Goal: Information Seeking & Learning: Learn about a topic

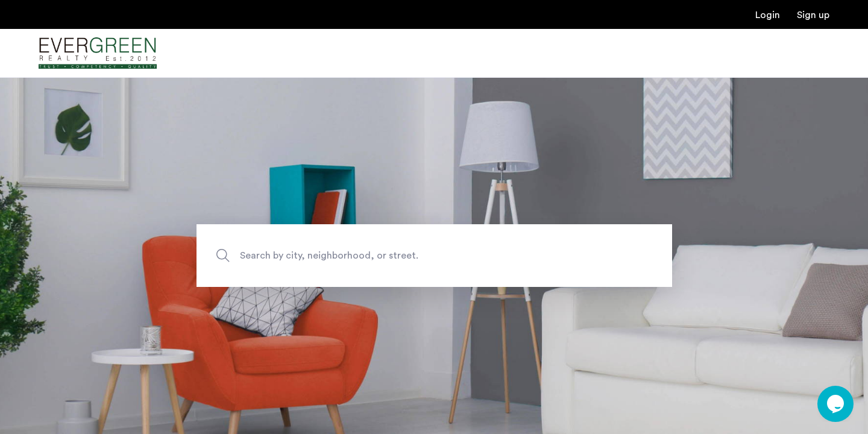
click at [368, 254] on span "Search by city, neighborhood, or street." at bounding box center [406, 256] width 333 height 16
click at [368, 254] on input "Search by city, neighborhood, or street." at bounding box center [434, 255] width 476 height 63
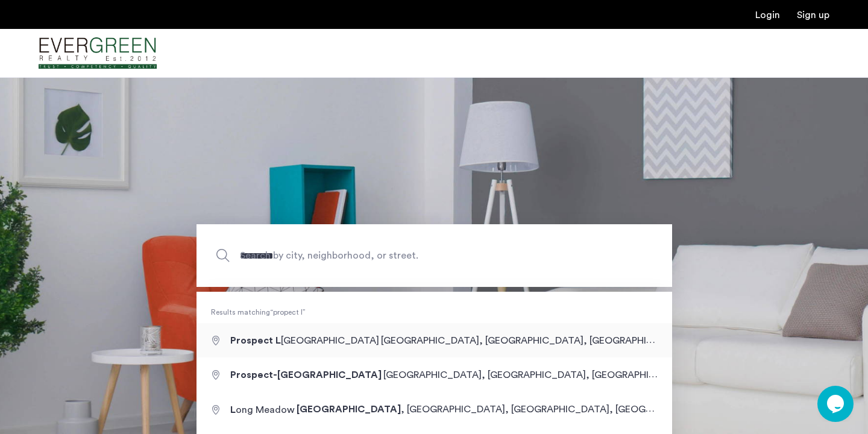
type input "**********"
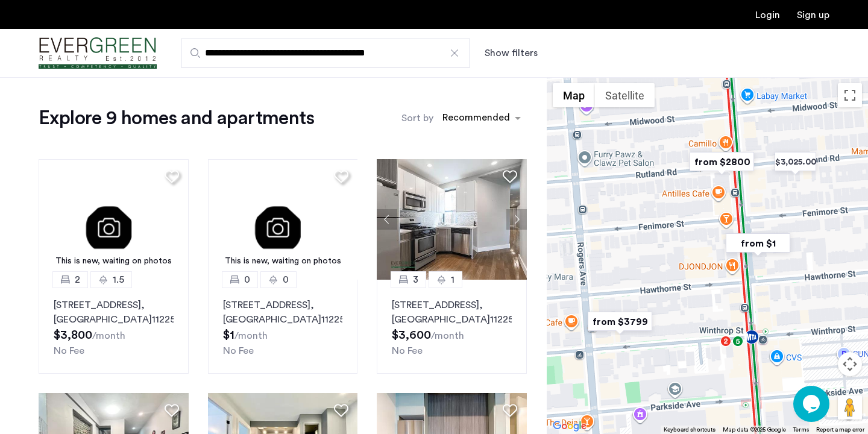
click at [507, 56] on button "Show filters" at bounding box center [511, 53] width 53 height 14
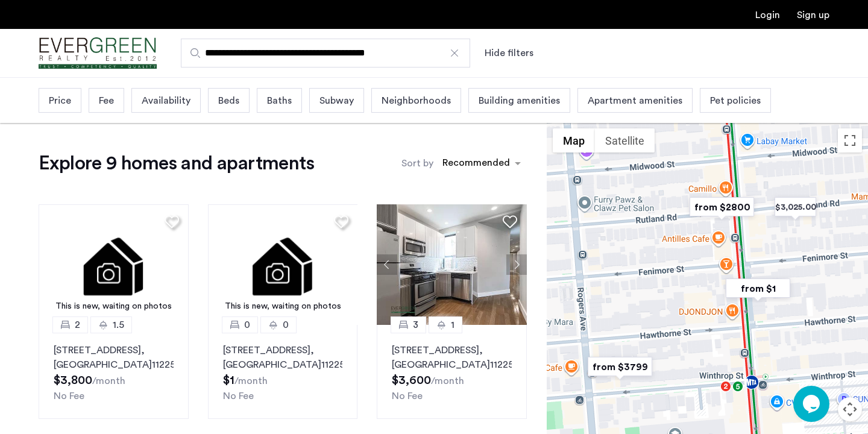
click at [58, 97] on span "Price" at bounding box center [60, 100] width 22 height 14
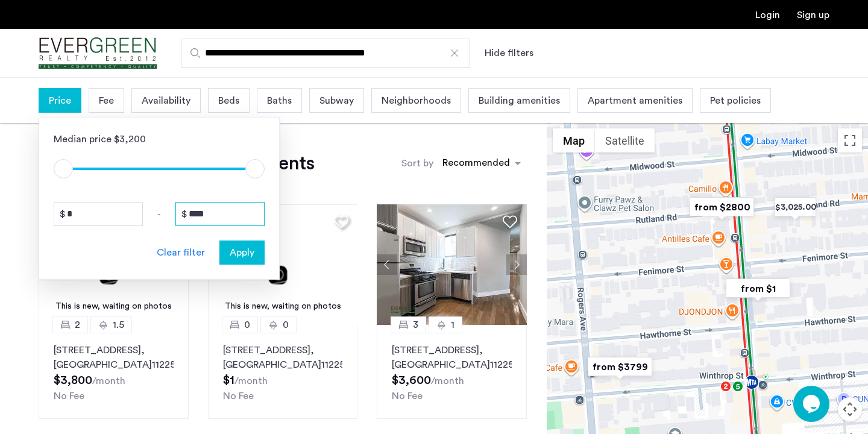
click at [225, 214] on input "****" at bounding box center [219, 214] width 89 height 24
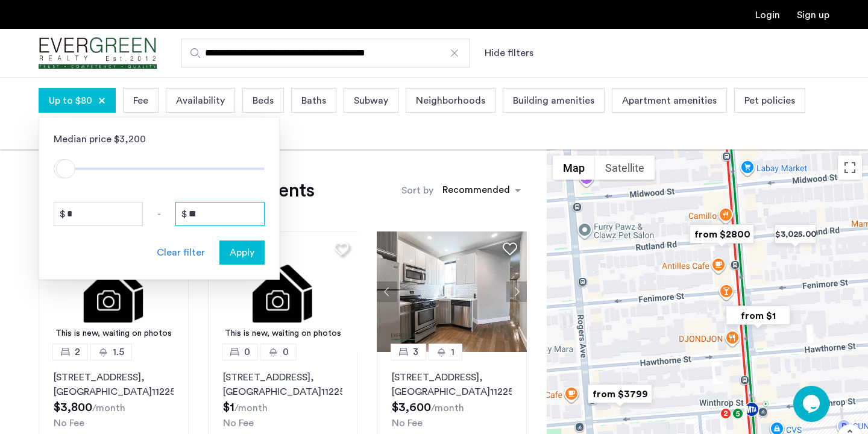
type input "*"
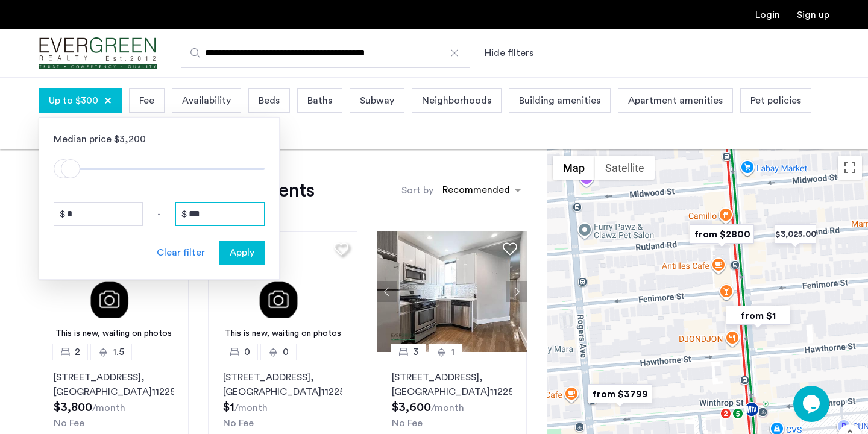
type input "****"
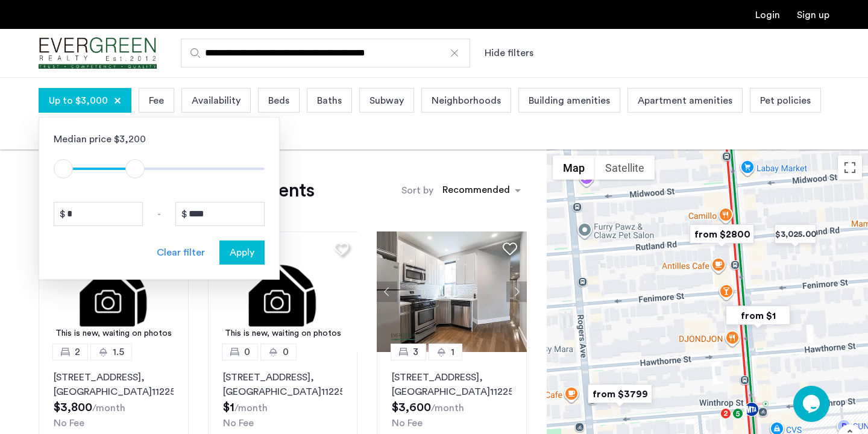
click at [248, 256] on span "Apply" at bounding box center [242, 252] width 25 height 14
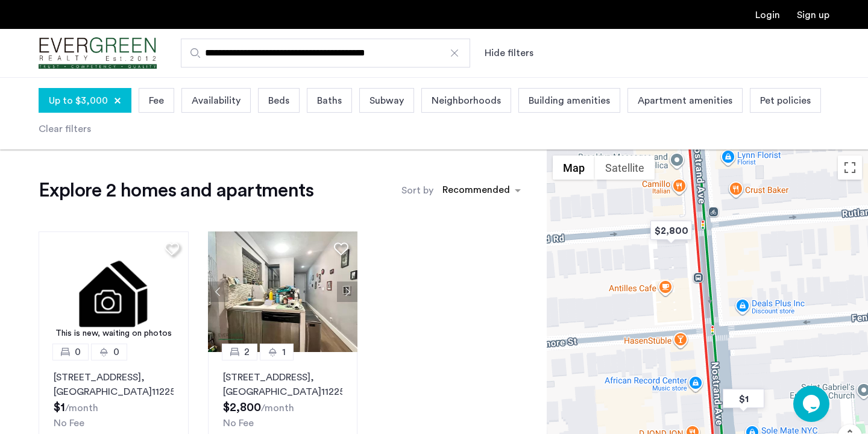
click at [279, 100] on span "Beds" at bounding box center [278, 100] width 21 height 14
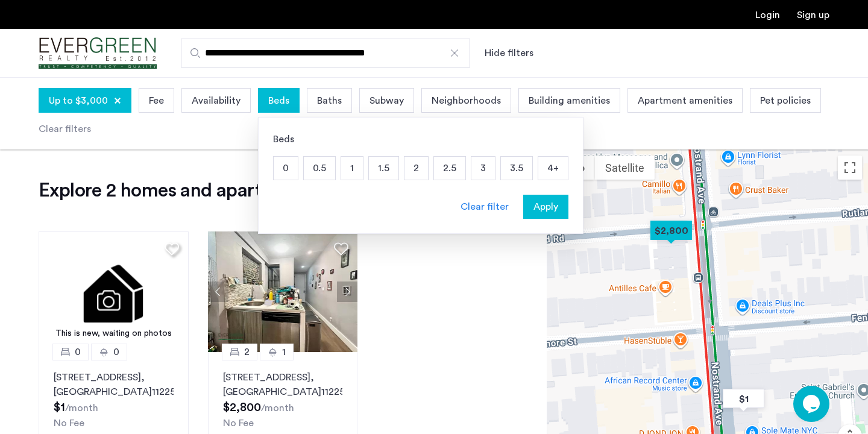
click at [349, 169] on p "1" at bounding box center [352, 168] width 22 height 23
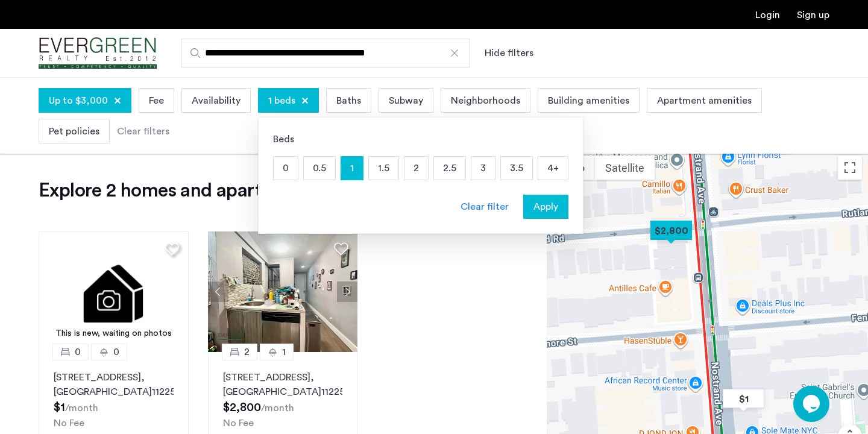
click at [382, 171] on p "1.5" at bounding box center [384, 168] width 30 height 23
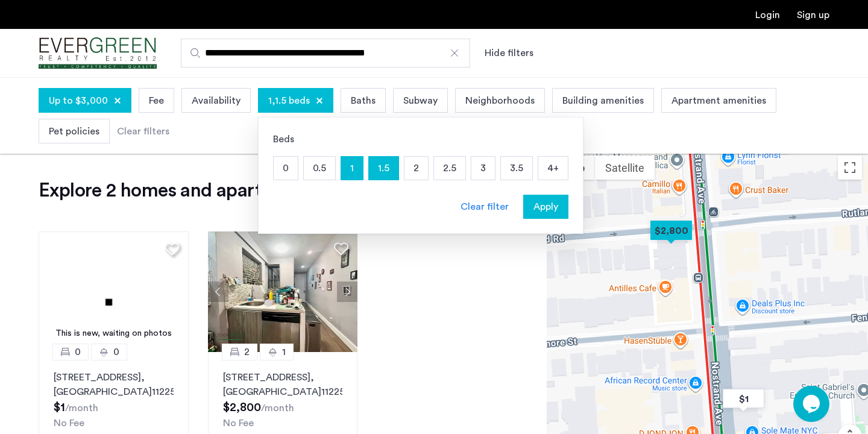
click at [410, 170] on p "2" at bounding box center [416, 168] width 24 height 23
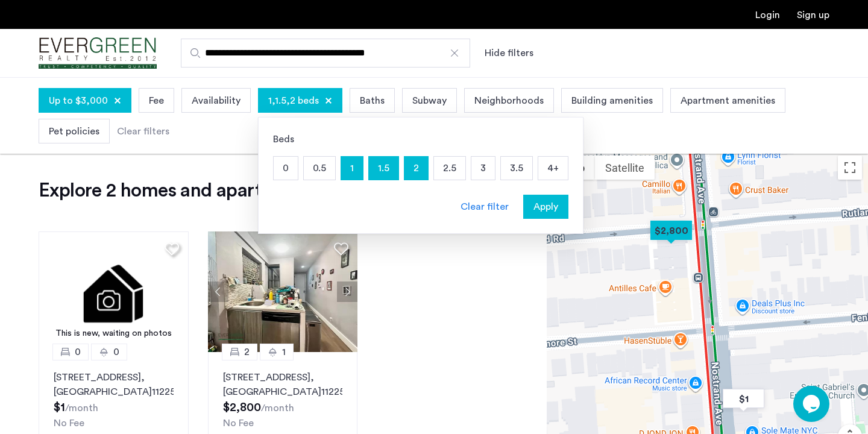
click at [533, 207] on span "Apply" at bounding box center [545, 206] width 25 height 14
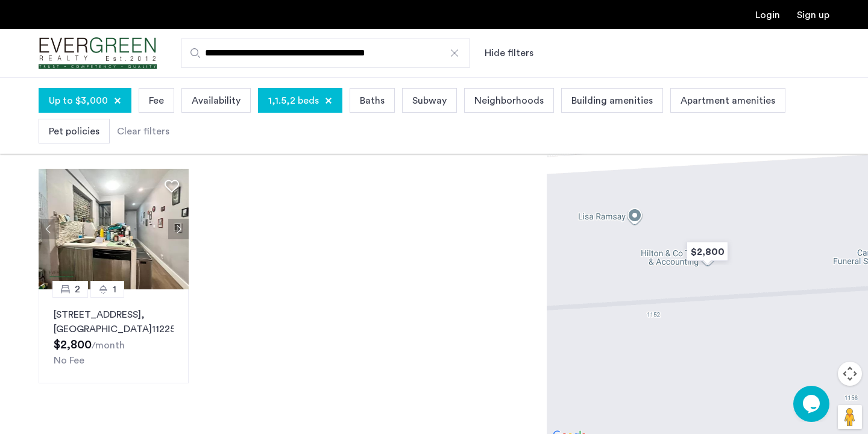
scroll to position [37, 0]
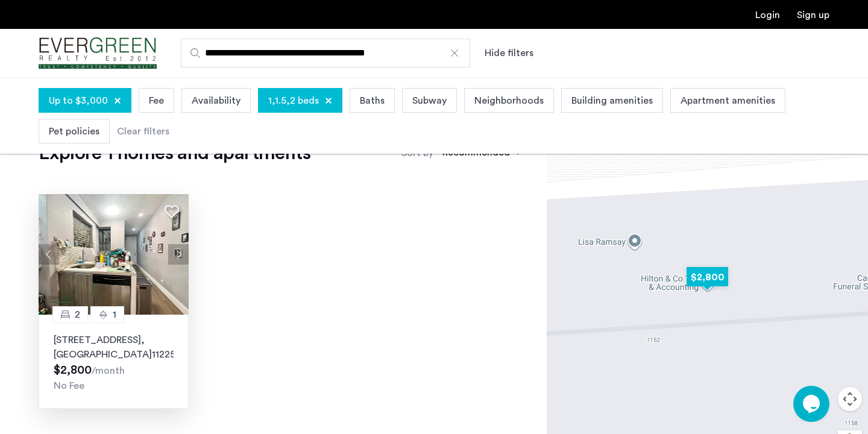
click at [157, 345] on p "1154 Nostrand Avenue, Unit 1L, Brooklyn , NY 11225" at bounding box center [114, 347] width 120 height 29
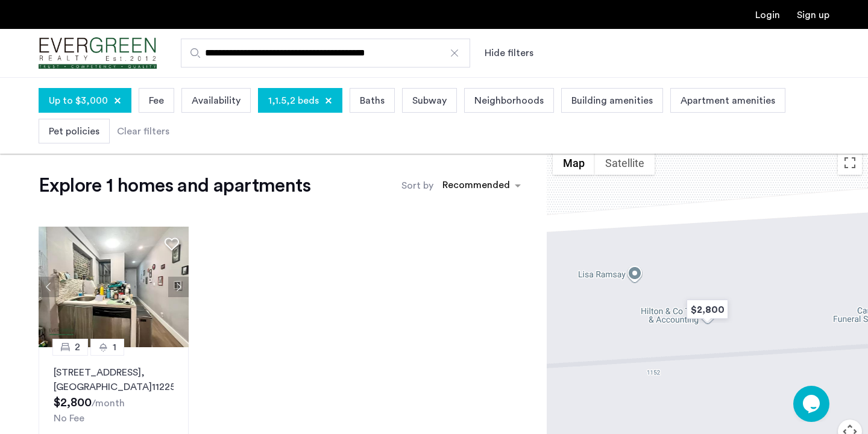
scroll to position [0, 0]
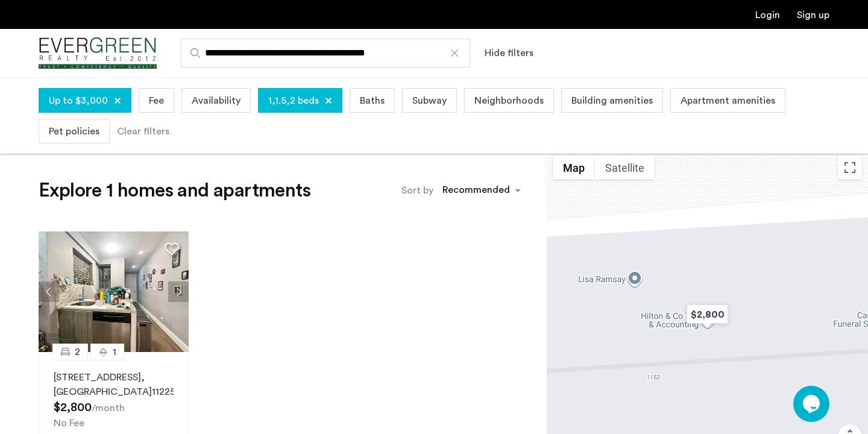
click at [458, 57] on div at bounding box center [454, 53] width 12 height 12
click at [458, 57] on input "**********" at bounding box center [325, 53] width 289 height 29
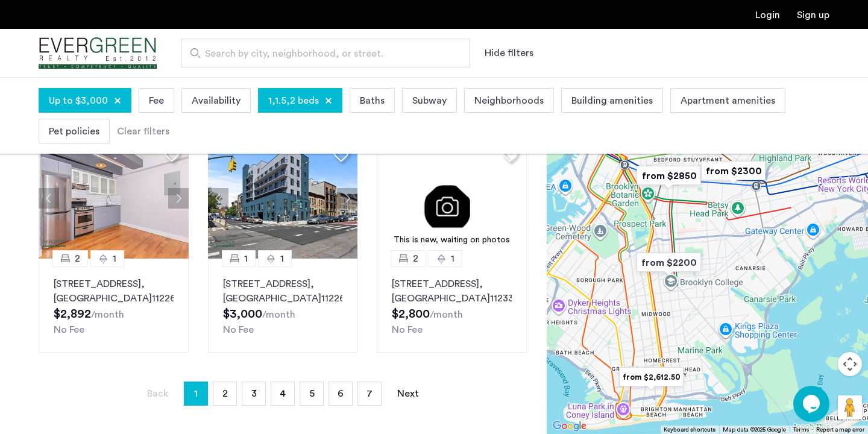
scroll to position [870, 0]
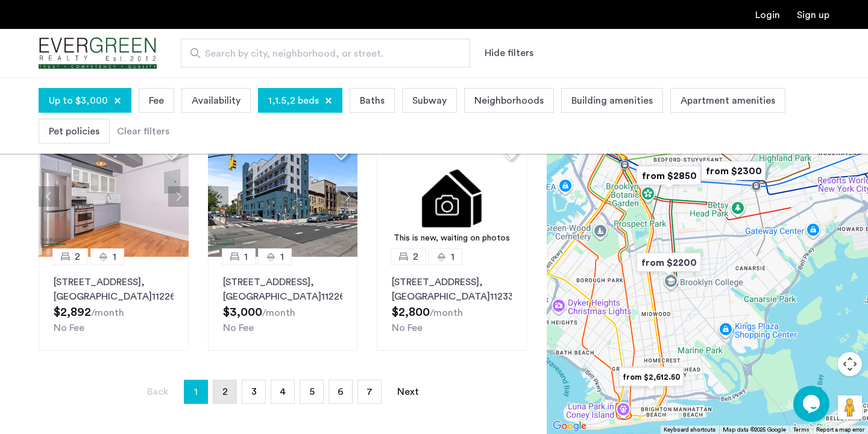
click at [224, 387] on span "2" at bounding box center [224, 392] width 5 height 10
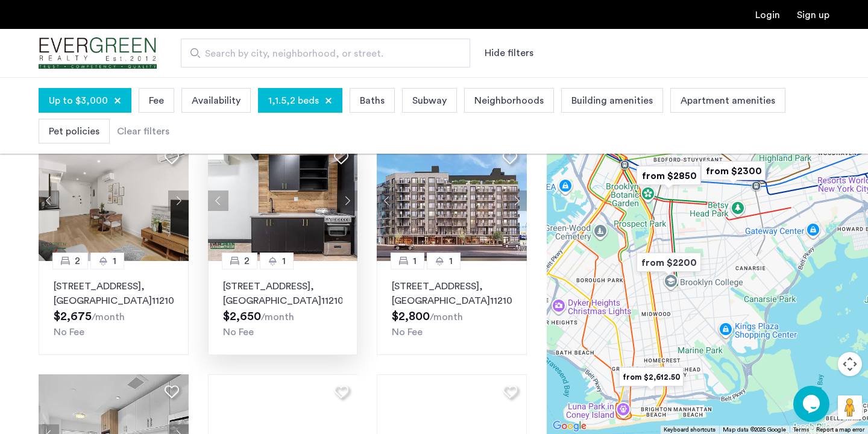
scroll to position [88, 0]
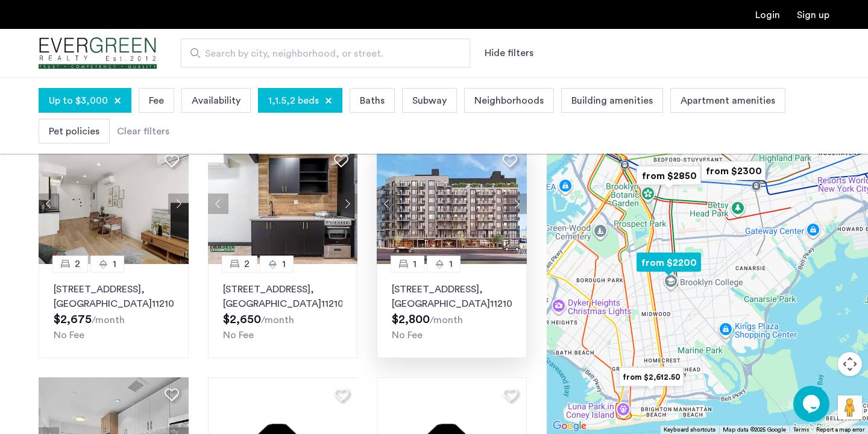
click at [517, 203] on button "Next apartment" at bounding box center [516, 203] width 20 height 20
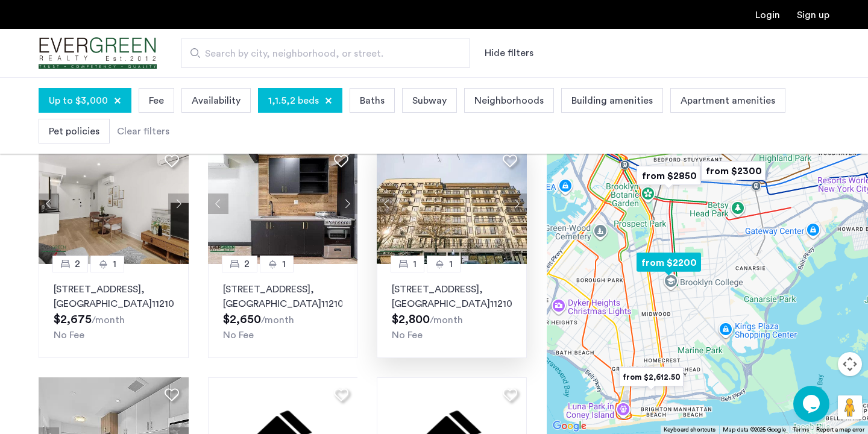
click at [517, 203] on button "Next apartment" at bounding box center [516, 203] width 20 height 20
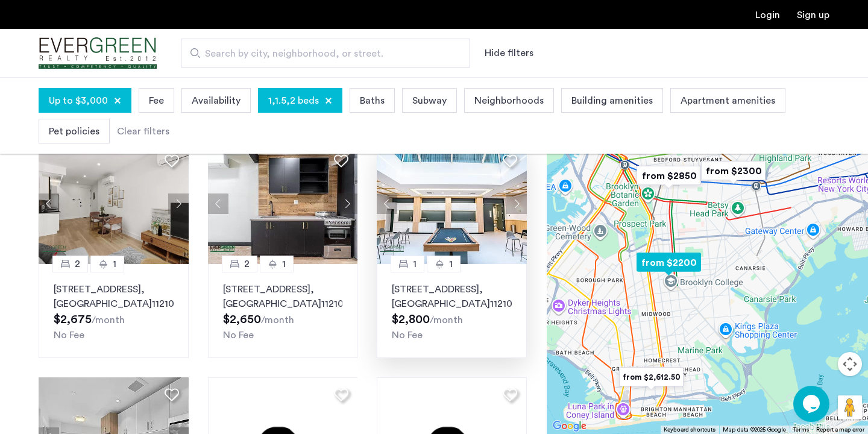
click at [517, 203] on button "Next apartment" at bounding box center [516, 203] width 20 height 20
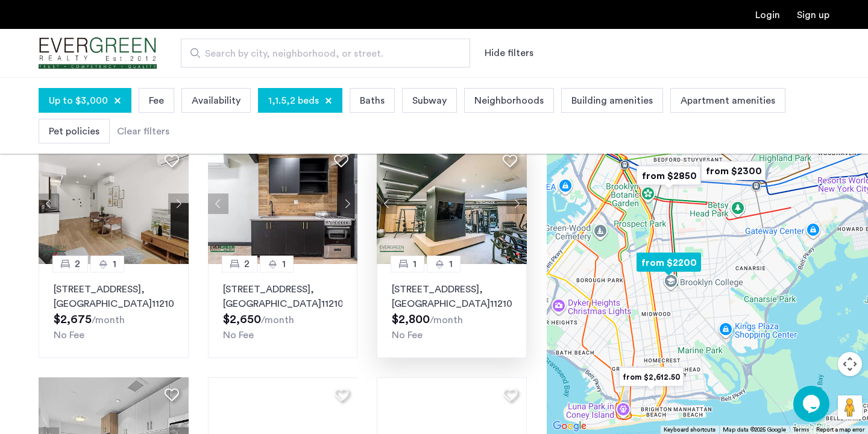
click at [517, 203] on button "Next apartment" at bounding box center [516, 203] width 20 height 20
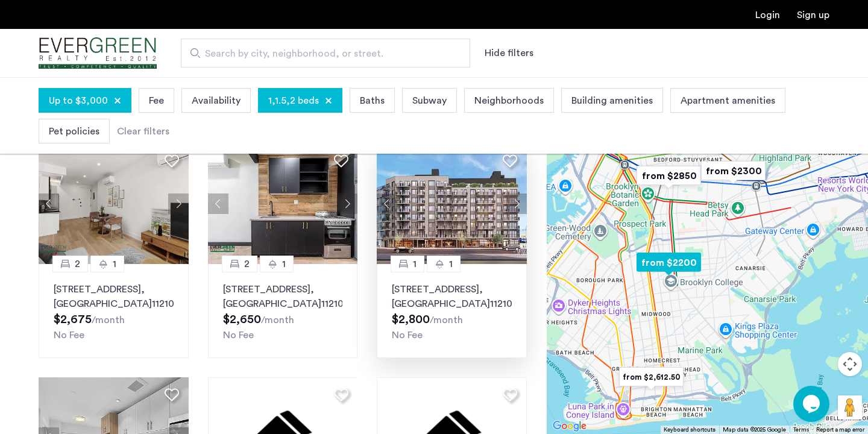
click at [517, 203] on button "Next apartment" at bounding box center [516, 203] width 20 height 20
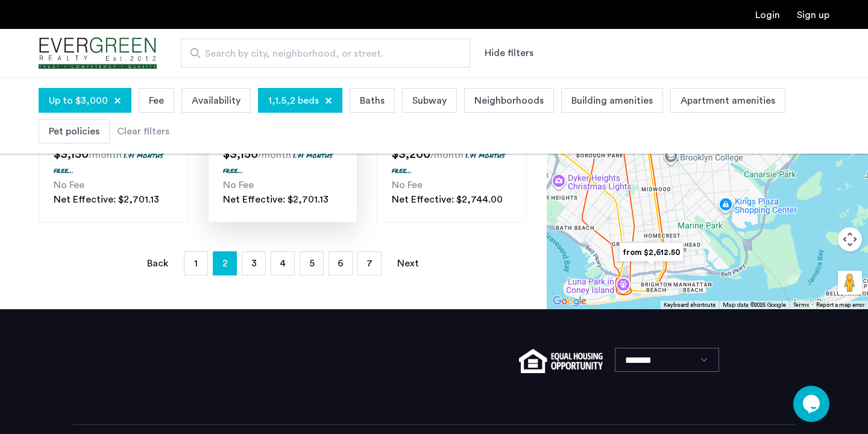
scroll to position [1016, 0]
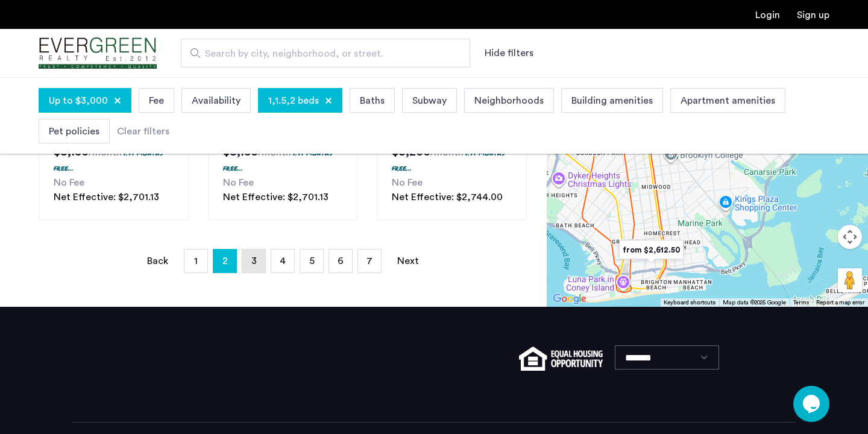
click at [252, 268] on link "page 3" at bounding box center [253, 261] width 23 height 23
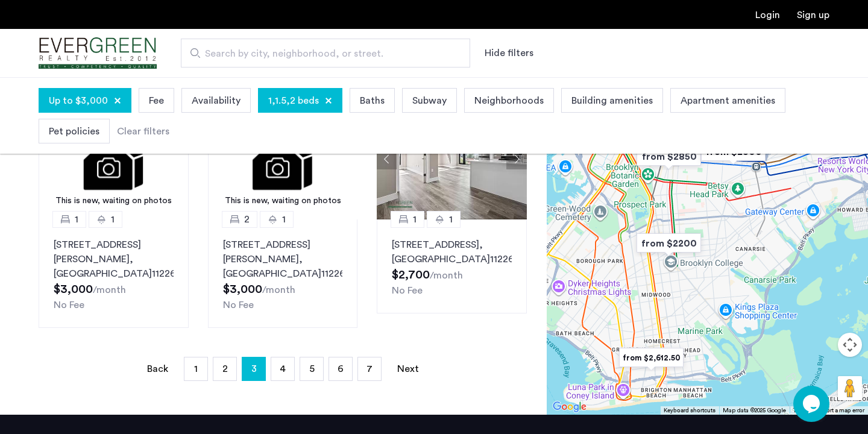
scroll to position [899, 0]
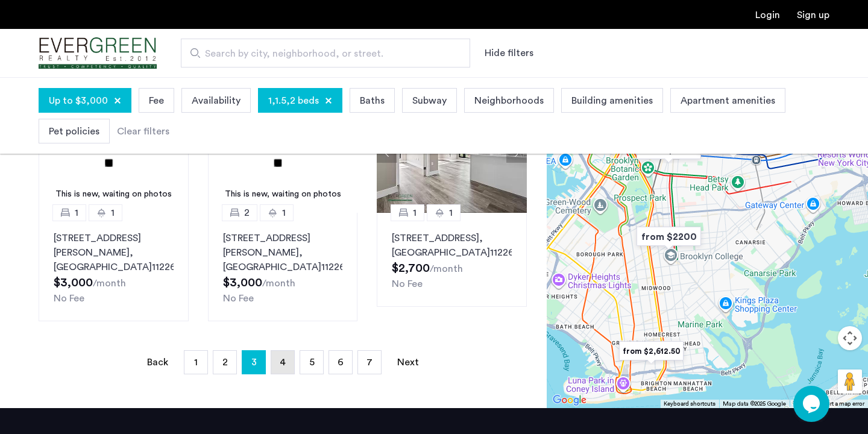
click at [287, 351] on link "page 4" at bounding box center [282, 362] width 23 height 23
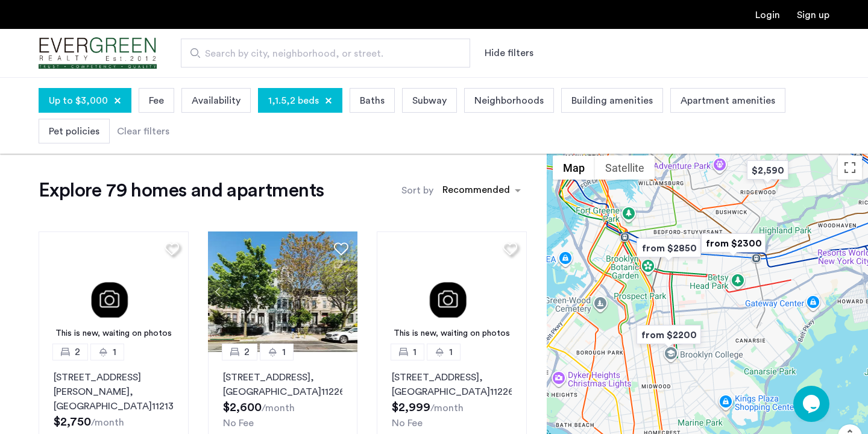
click at [240, 54] on span "Search by city, neighborhood, or street." at bounding box center [320, 53] width 231 height 14
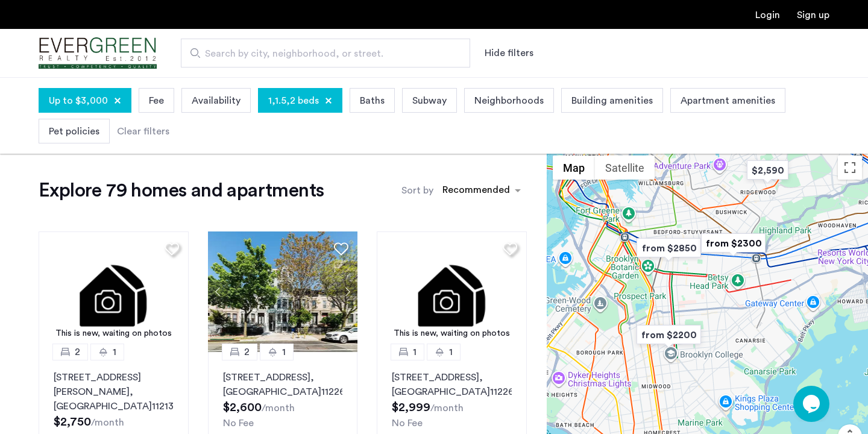
click at [240, 54] on input "Search by city, neighborhood, or street." at bounding box center [325, 53] width 289 height 29
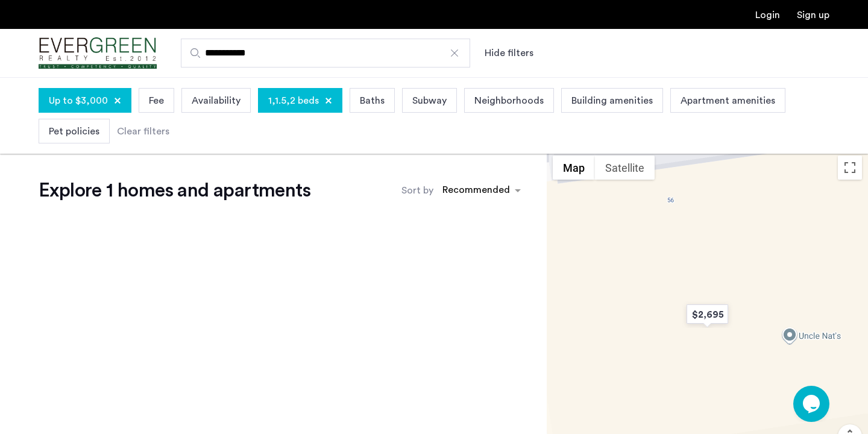
click at [283, 236] on div "Explore 1 homes and apartments Sort by Recommended" at bounding box center [273, 381] width 547 height 464
click at [325, 54] on input "**********" at bounding box center [325, 53] width 289 height 29
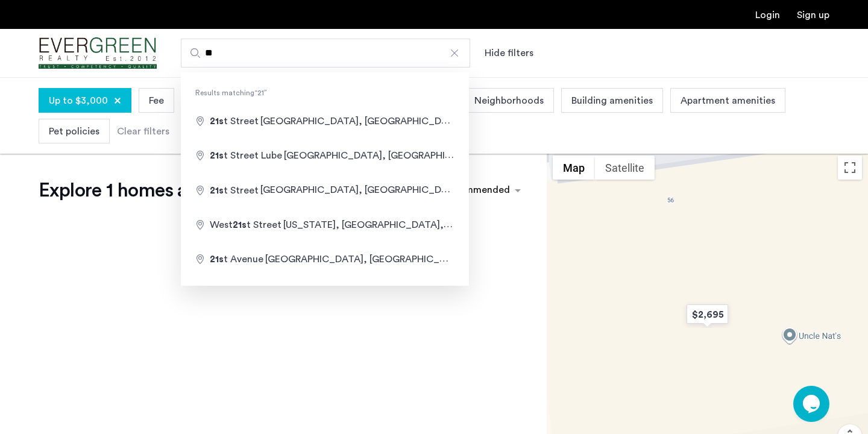
type input "*"
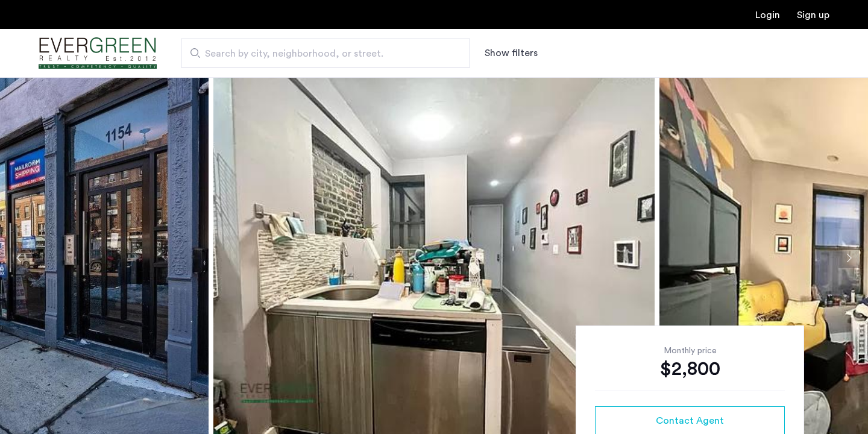
click at [285, 229] on img at bounding box center [433, 258] width 441 height 362
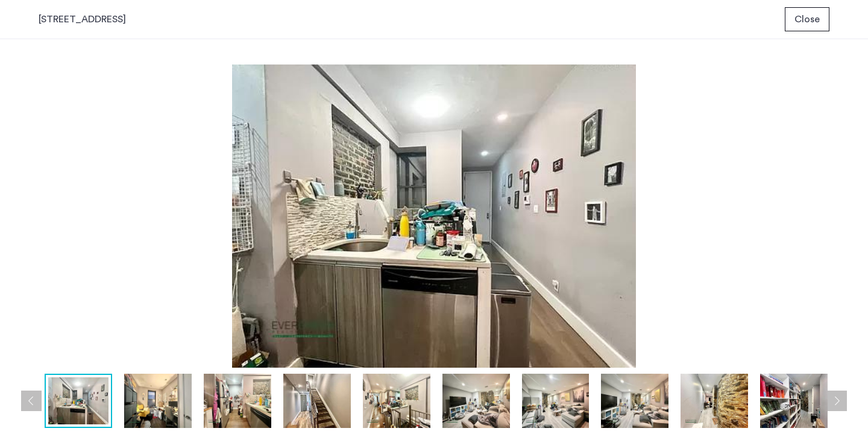
click at [836, 401] on button "Next apartment" at bounding box center [836, 401] width 20 height 20
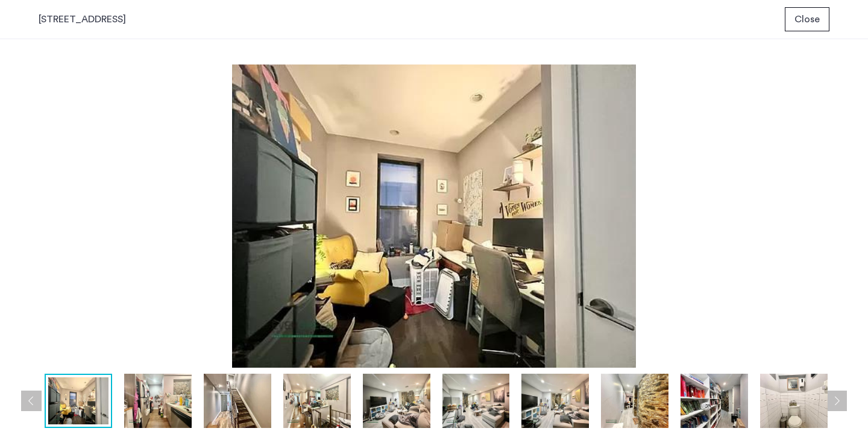
click at [836, 401] on button "Next apartment" at bounding box center [836, 401] width 20 height 20
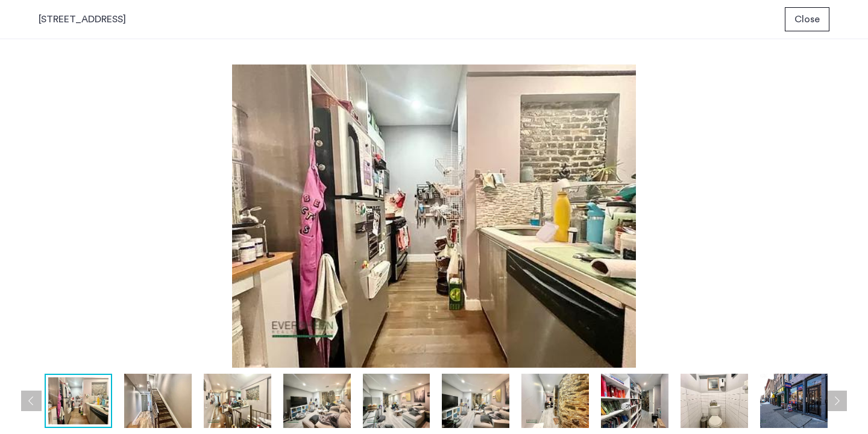
click at [836, 401] on button "Next apartment" at bounding box center [836, 401] width 20 height 20
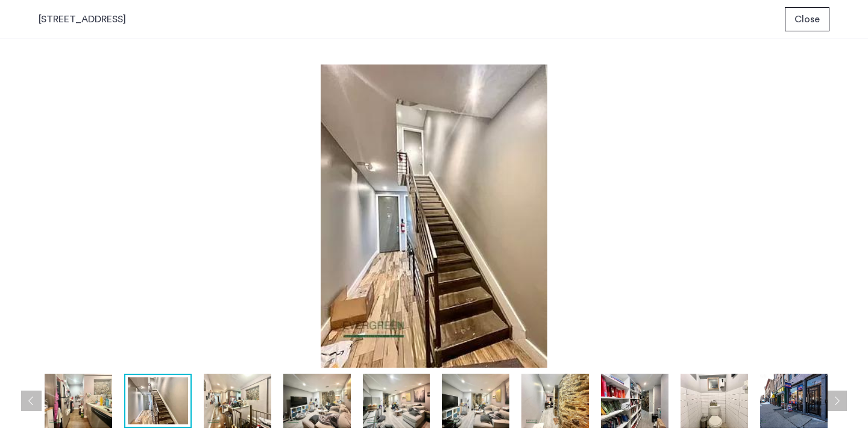
click at [836, 401] on button "Next apartment" at bounding box center [836, 401] width 20 height 20
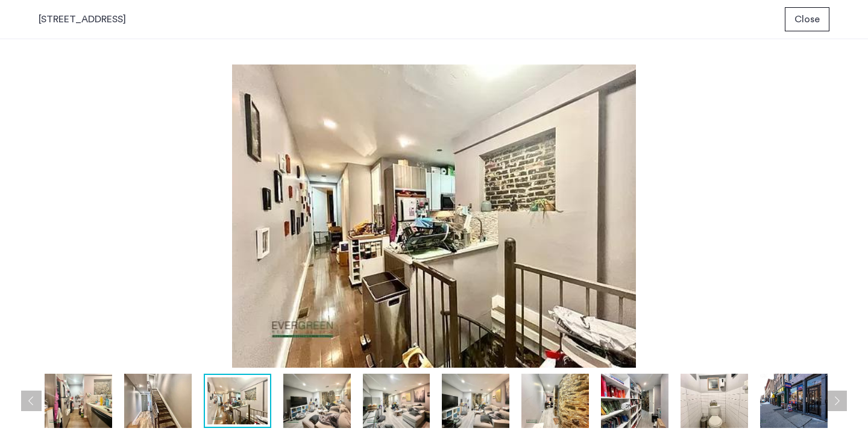
click at [836, 401] on button "Next apartment" at bounding box center [836, 401] width 20 height 20
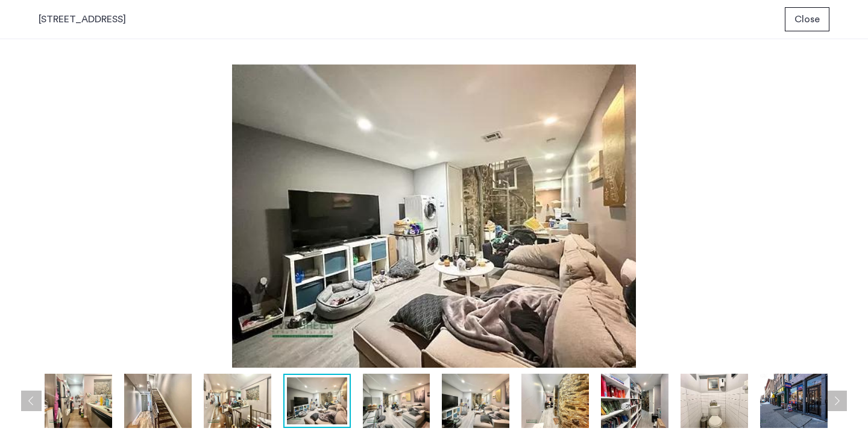
click at [836, 401] on button "Next apartment" at bounding box center [836, 401] width 20 height 20
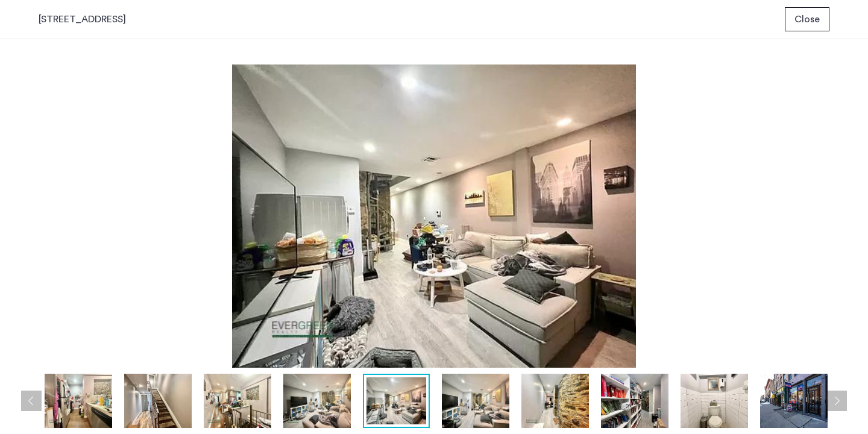
click at [836, 401] on button "Next apartment" at bounding box center [836, 401] width 20 height 20
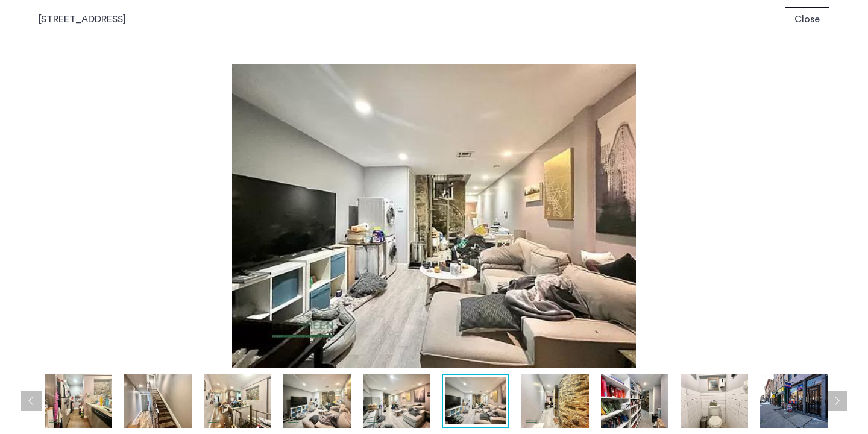
click at [836, 401] on button "Next apartment" at bounding box center [836, 401] width 20 height 20
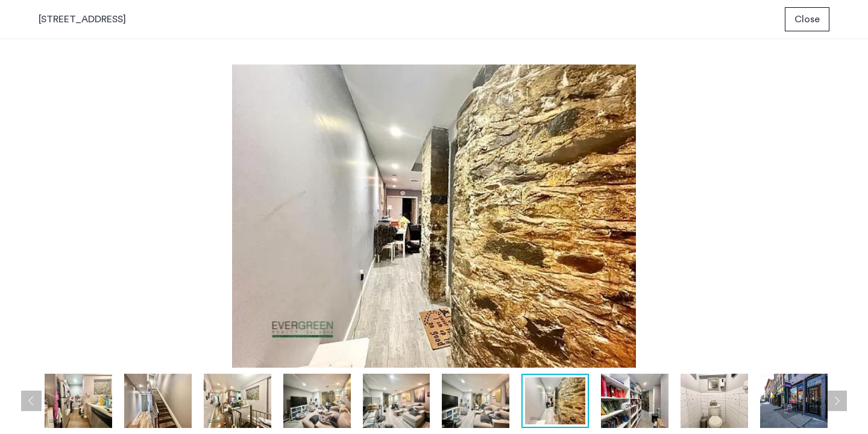
click at [836, 401] on button "Next apartment" at bounding box center [836, 401] width 20 height 20
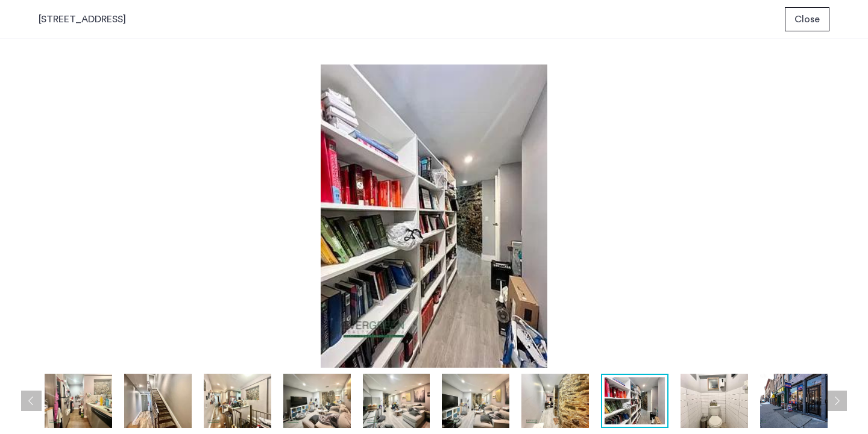
click at [836, 401] on button "Next apartment" at bounding box center [836, 401] width 20 height 20
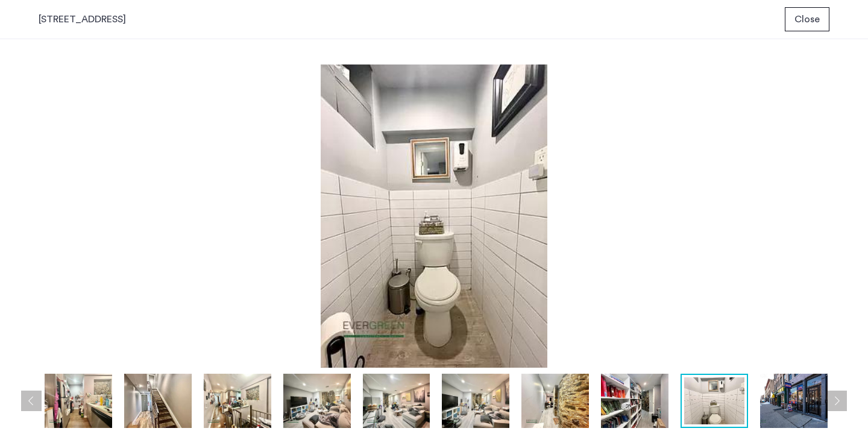
click at [836, 401] on button "Next apartment" at bounding box center [836, 401] width 20 height 20
